Goal: Check status: Check status

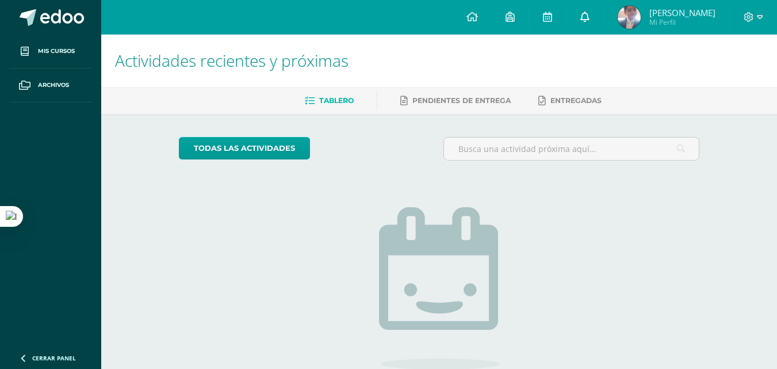
click at [590, 16] on icon at bounding box center [584, 17] width 9 height 10
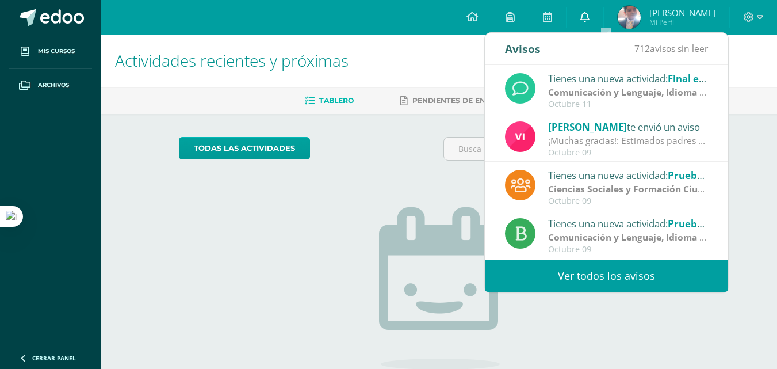
click at [590, 22] on span at bounding box center [584, 17] width 9 height 13
click at [641, 21] on img at bounding box center [629, 17] width 23 height 23
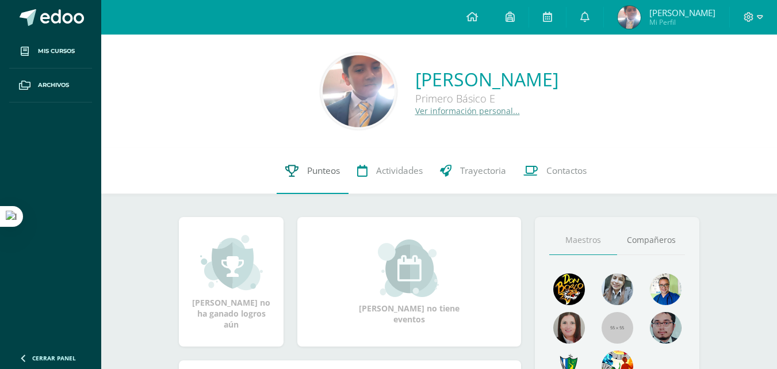
click at [294, 167] on icon at bounding box center [291, 170] width 13 height 12
